Goal: Information Seeking & Learning: Learn about a topic

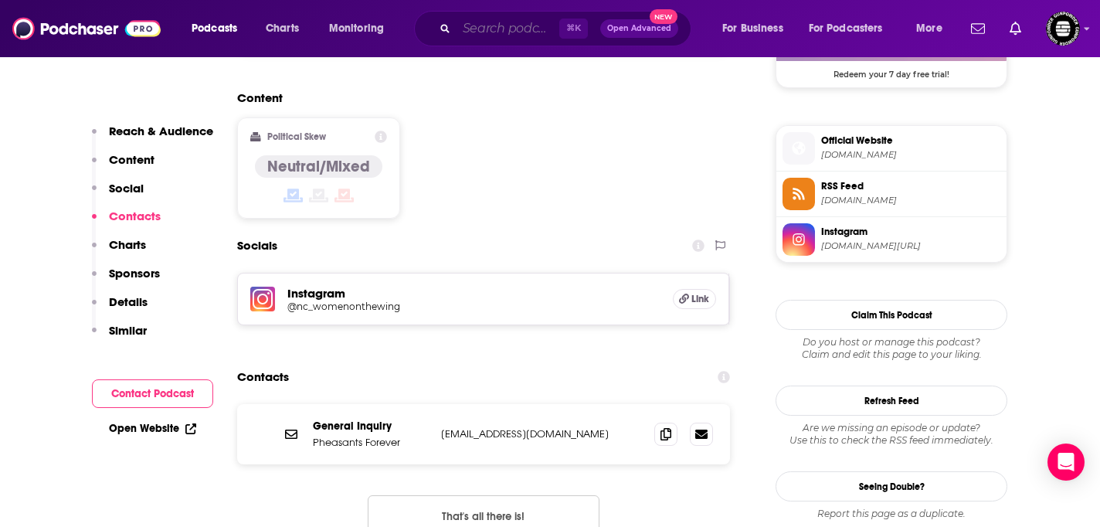
click at [463, 39] on input "Search podcasts, credits, & more..." at bounding box center [507, 28] width 103 height 25
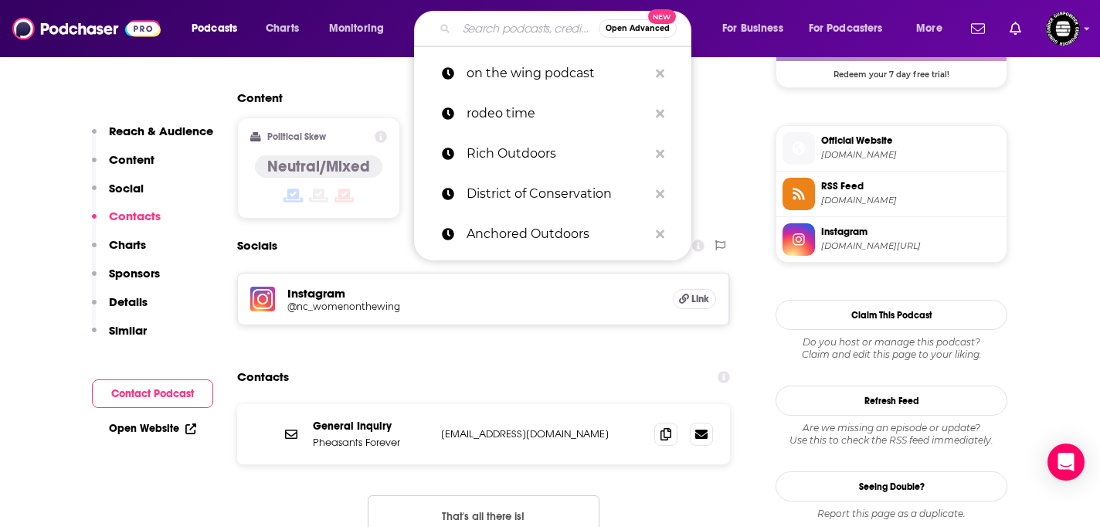
paste input "Ascend"
type input "Ascend"
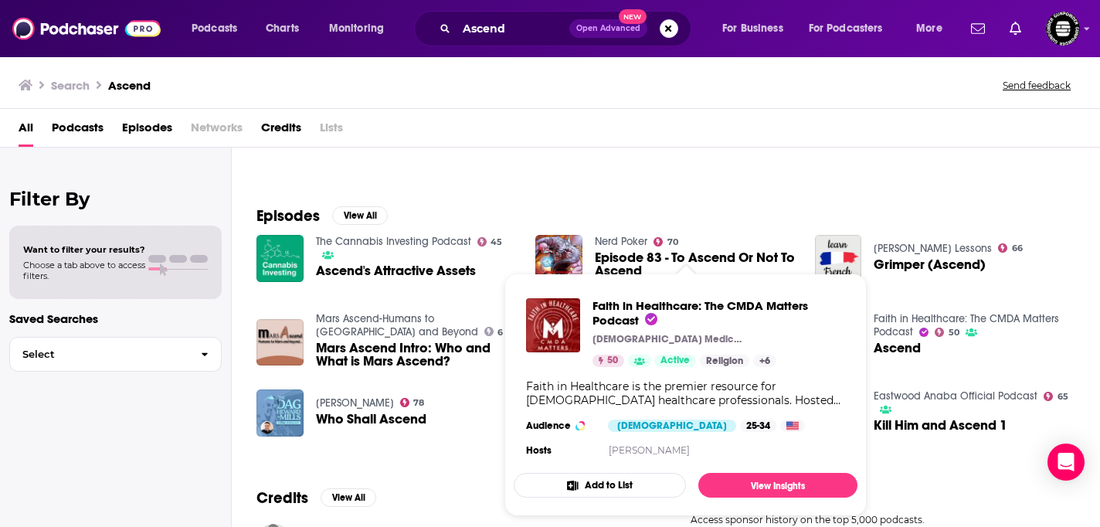
scroll to position [65, 0]
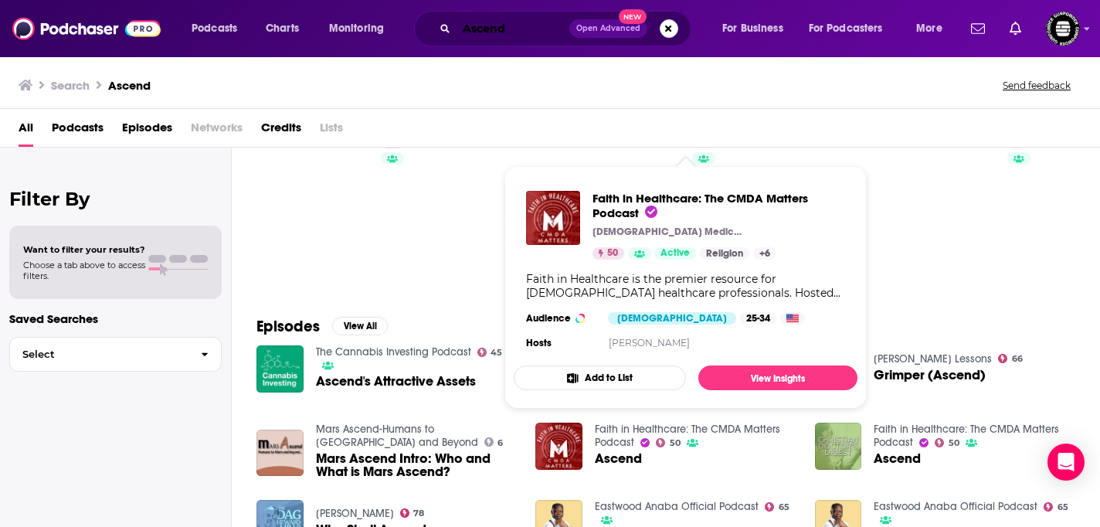
click at [526, 31] on input "Ascend" at bounding box center [512, 28] width 113 height 25
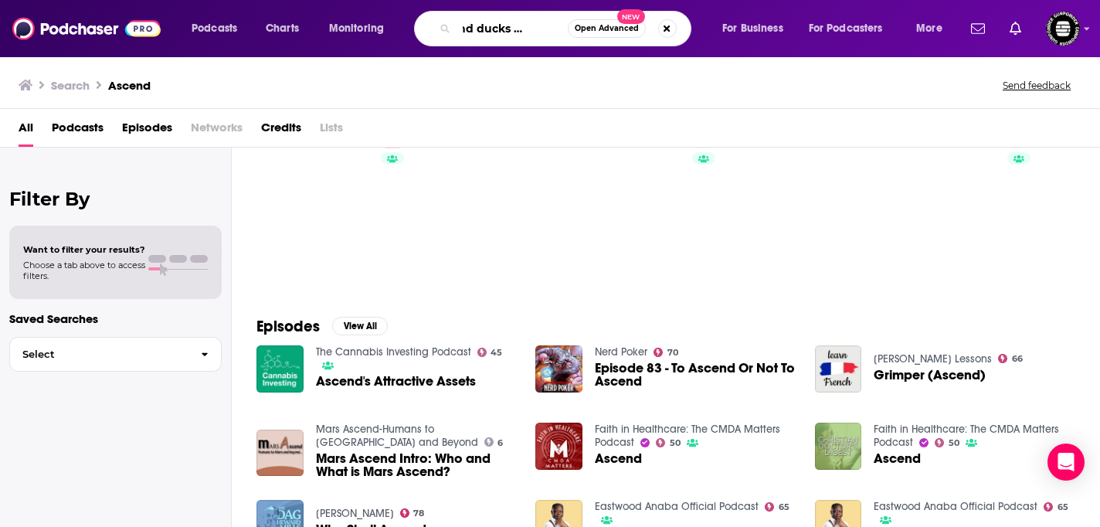
scroll to position [0, 39]
type input "Ascend ducks unlimited"
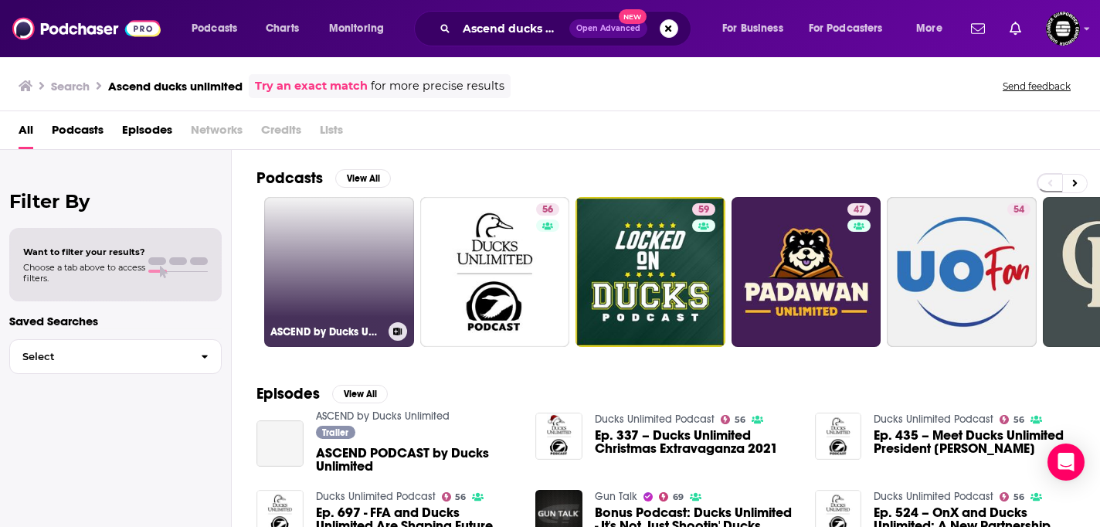
click at [354, 239] on link "ASCEND by Ducks Unlimited" at bounding box center [339, 272] width 150 height 150
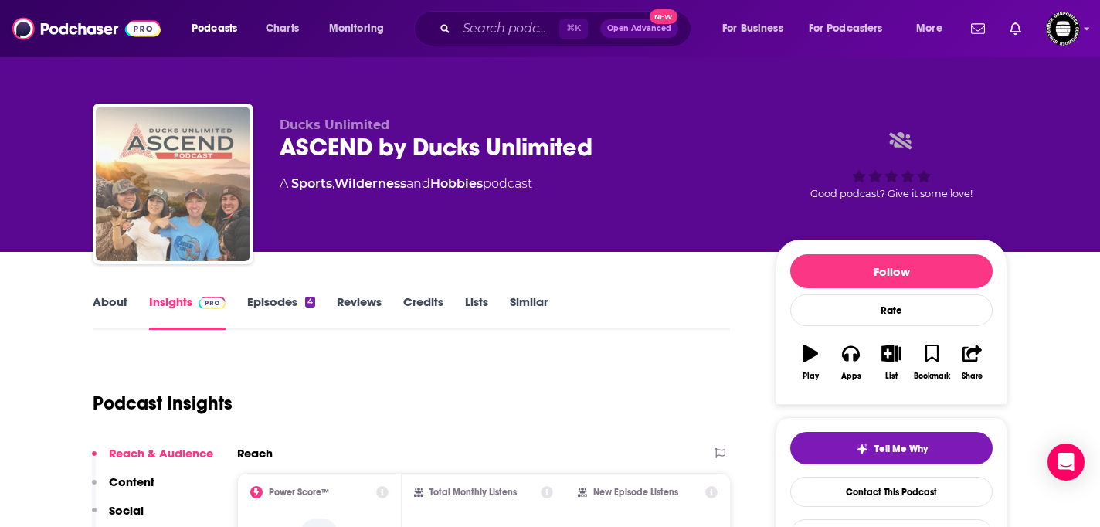
click at [126, 208] on img "ASCEND by Ducks Unlimited" at bounding box center [173, 184] width 154 height 154
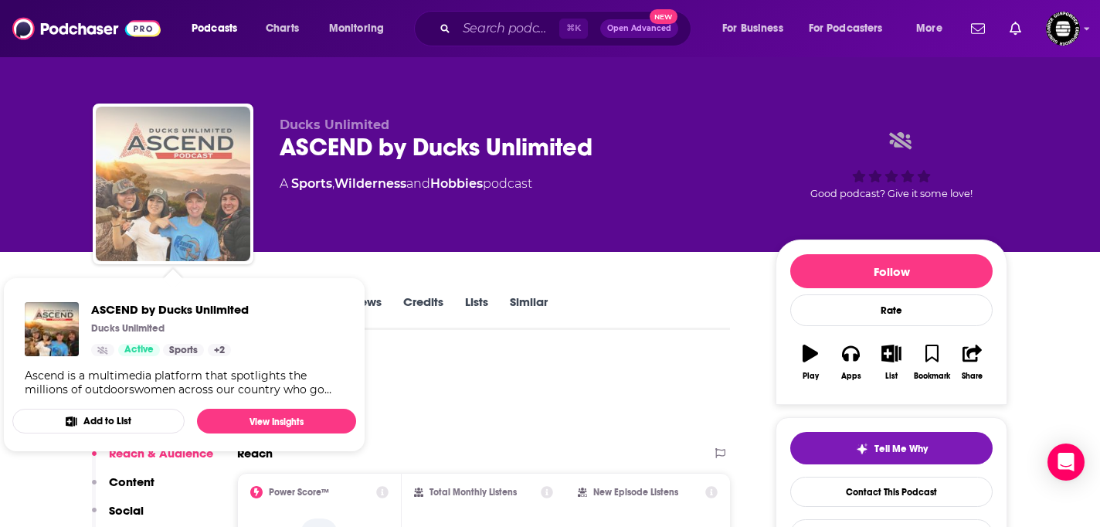
click at [166, 209] on img "ASCEND by Ducks Unlimited" at bounding box center [173, 184] width 154 height 154
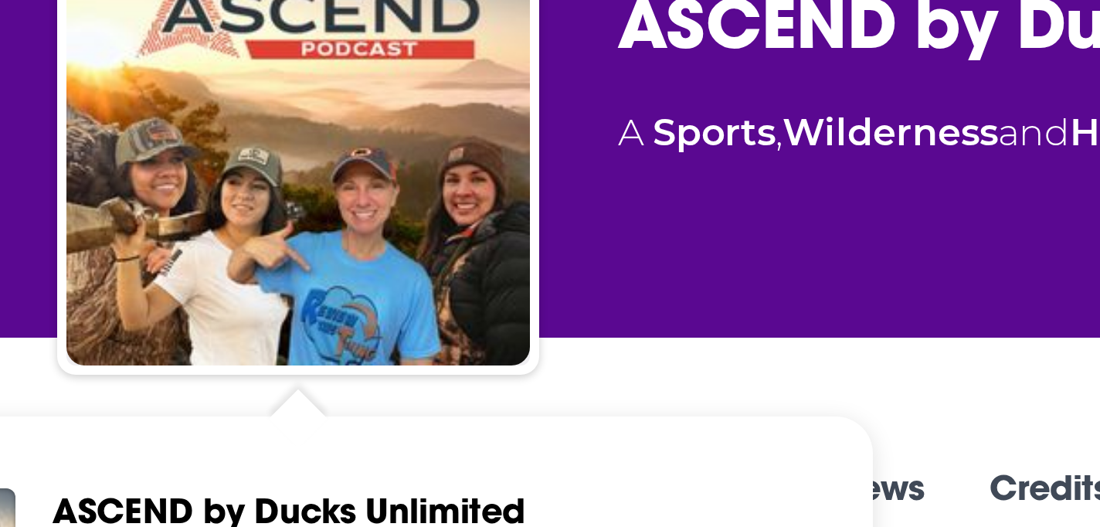
click at [126, 270] on span "ASCEND by Ducks Unlimited Ducks Unlimited Active Sports + 2 Ascend is a multime…" at bounding box center [184, 364] width 362 height 193
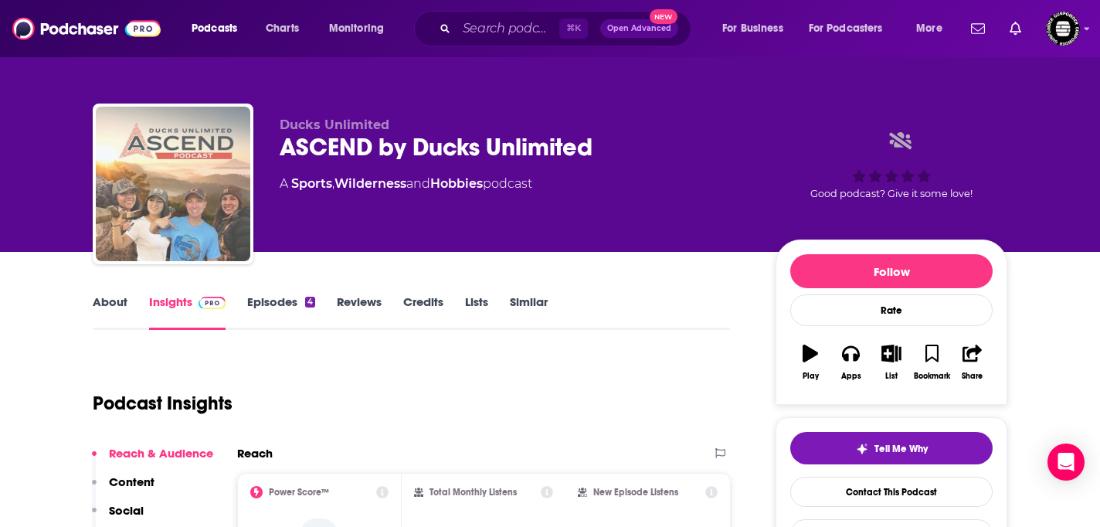
click at [151, 214] on img "ASCEND by Ducks Unlimited" at bounding box center [173, 184] width 154 height 154
click at [204, 208] on img "ASCEND by Ducks Unlimited" at bounding box center [173, 184] width 154 height 154
